Goal: Task Accomplishment & Management: Manage account settings

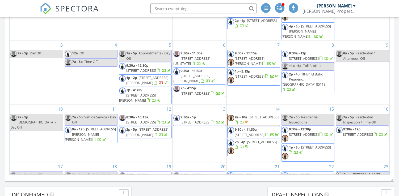
scroll to position [484, 400]
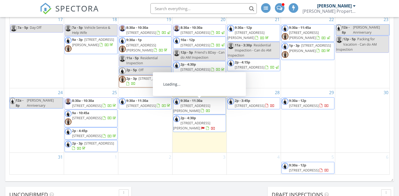
click at [198, 120] on span "1729 S Brooks Cir, Mesa 85202" at bounding box center [191, 125] width 37 height 10
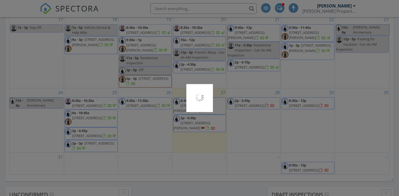
scroll to position [0, 0]
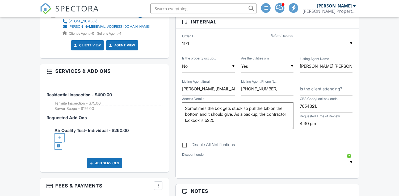
scroll to position [303, 0]
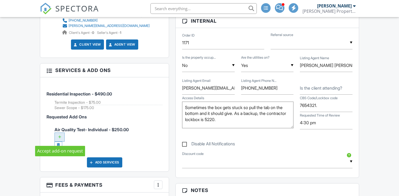
click at [59, 136] on div at bounding box center [60, 136] width 10 height 9
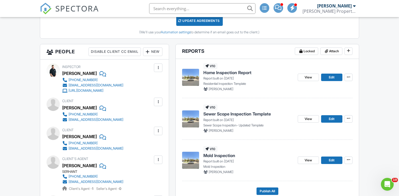
scroll to position [104, 0]
